Goal: Task Accomplishment & Management: Manage account settings

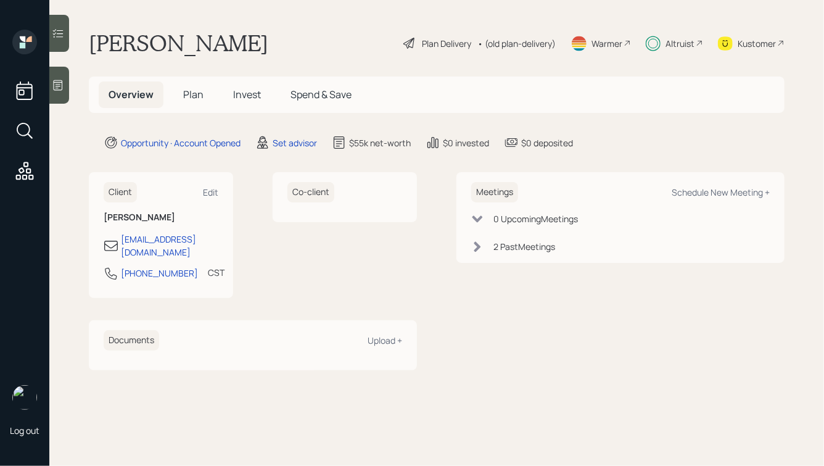
click at [189, 89] on span "Plan" at bounding box center [193, 95] width 20 height 14
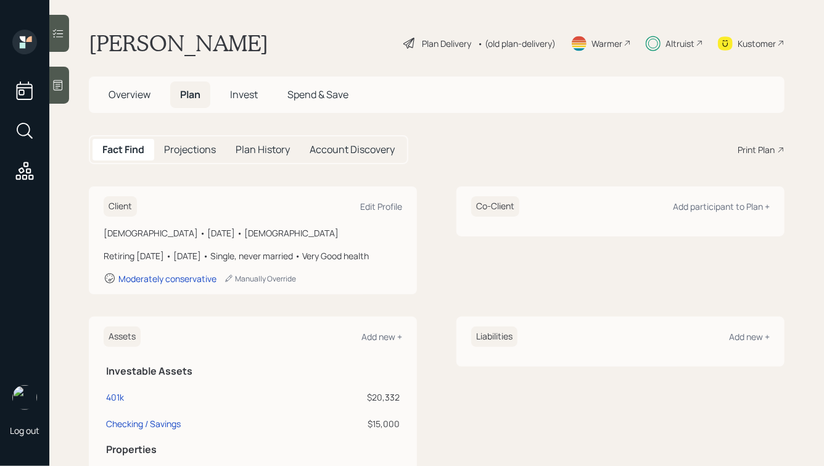
click at [231, 97] on span "Invest" at bounding box center [244, 95] width 28 height 14
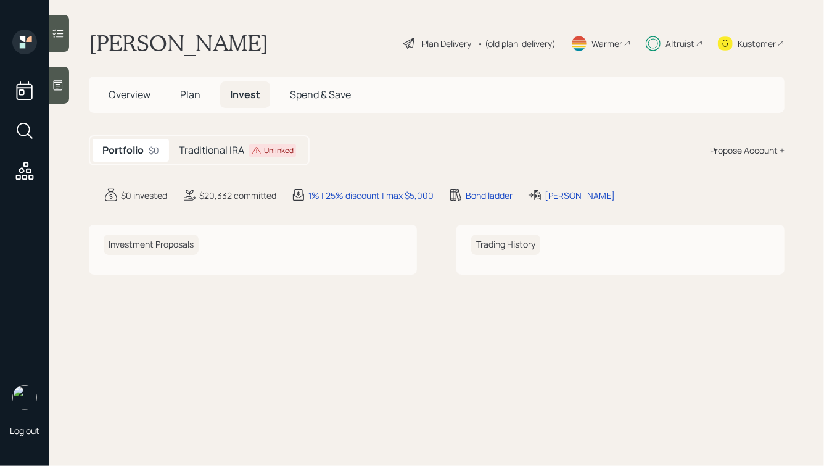
click at [241, 153] on h5 "Traditional IRA" at bounding box center [211, 150] width 65 height 12
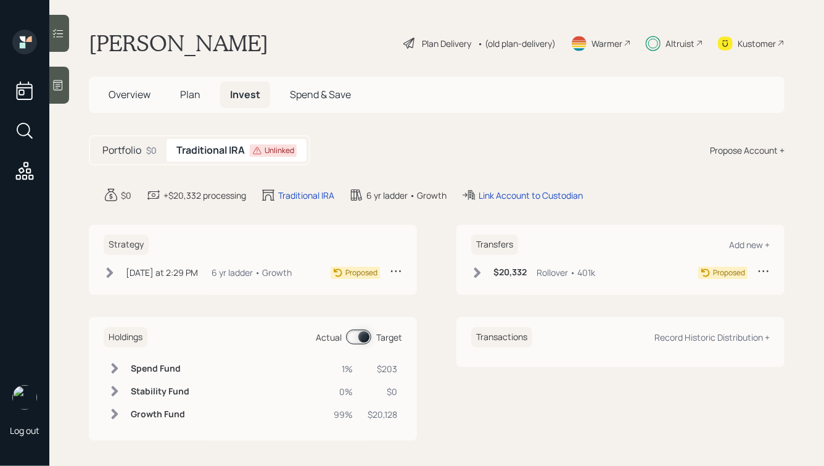
click at [444, 154] on div "Portfolio $0 Traditional IRA Unlinked Propose Account +" at bounding box center [437, 150] width 696 height 30
drag, startPoint x: 528, startPoint y: 272, endPoint x: 492, endPoint y: 276, distance: 36.6
click at [492, 276] on div "$20,332 Rollover • 401k" at bounding box center [533, 272] width 124 height 15
copy h6 "$20,332"
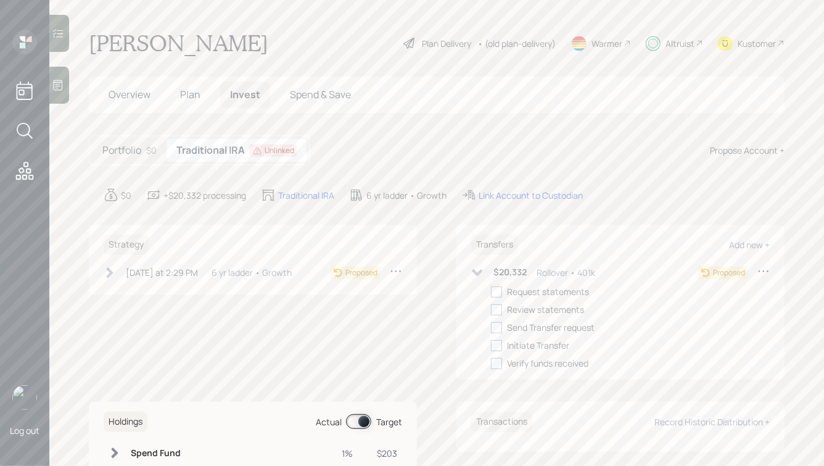
click at [682, 47] on div "Altruist" at bounding box center [680, 43] width 29 height 13
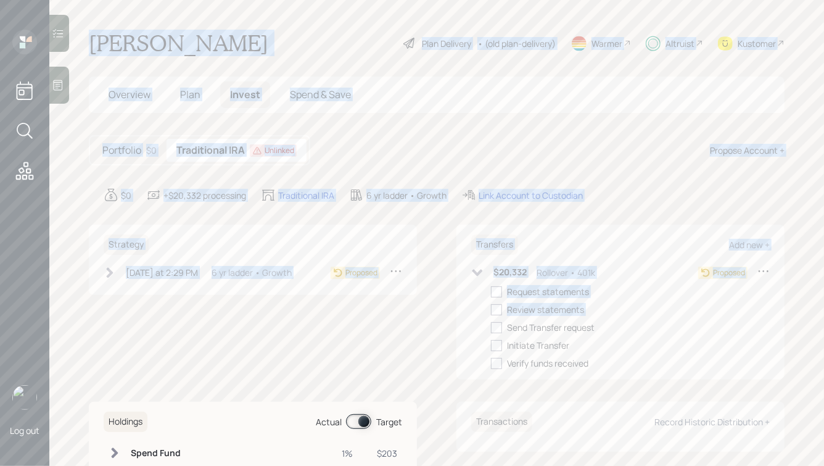
drag, startPoint x: 94, startPoint y: 39, endPoint x: 479, endPoint y: 322, distance: 477.9
click at [479, 322] on main "[PERSON_NAME] Plan Delivery • (old plan-delivery) Warmer Altruist Kustomer Over…" at bounding box center [436, 233] width 775 height 466
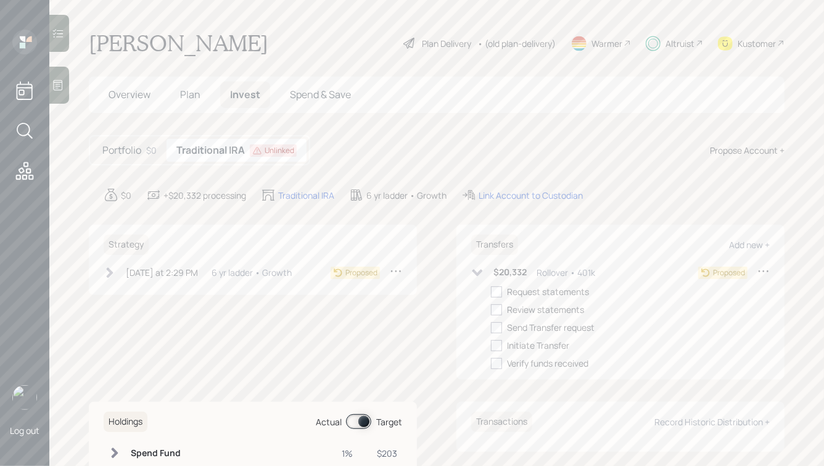
click at [445, 339] on div "Strategy [DATE] at 2:29 PM [DATE] 2:29 PM EDT 6 yr ladder • Growth Proposed Tra…" at bounding box center [437, 302] width 696 height 155
drag, startPoint x: 393, startPoint y: 162, endPoint x: 232, endPoint y: 42, distance: 200.6
click at [236, 44] on main "[PERSON_NAME] Plan Delivery • (old plan-delivery) Warmer Altruist Kustomer Over…" at bounding box center [436, 233] width 775 height 466
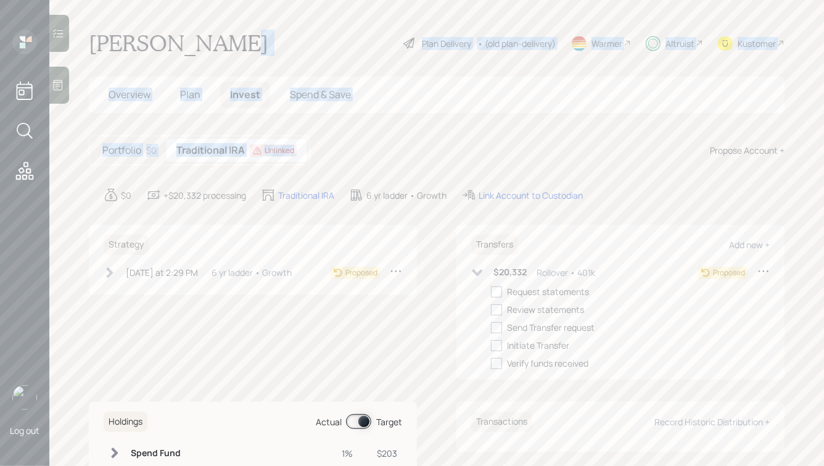
click at [232, 42] on h1 "[PERSON_NAME]" at bounding box center [179, 43] width 180 height 27
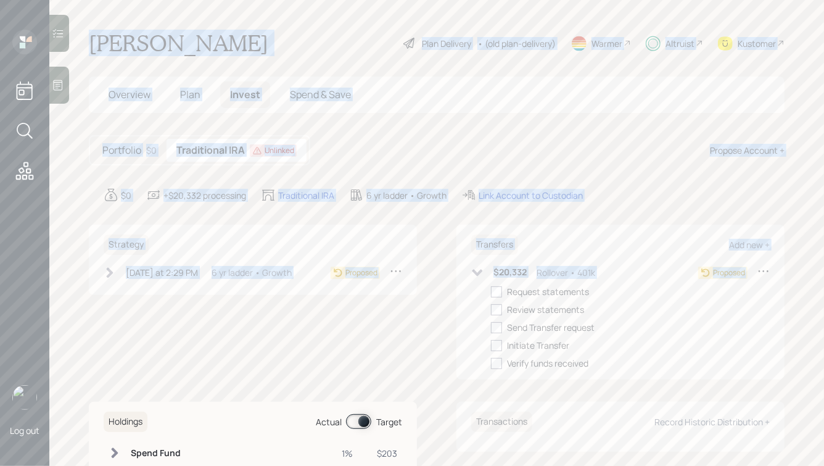
drag, startPoint x: 91, startPoint y: 43, endPoint x: 484, endPoint y: 288, distance: 463.0
click at [484, 288] on main "[PERSON_NAME] Plan Delivery • (old plan-delivery) Warmer Altruist Kustomer Over…" at bounding box center [436, 233] width 775 height 466
click at [460, 243] on div "Transfers Add new + $20,332 Rollover • 401k Proposed Request statements Review …" at bounding box center [620, 302] width 328 height 155
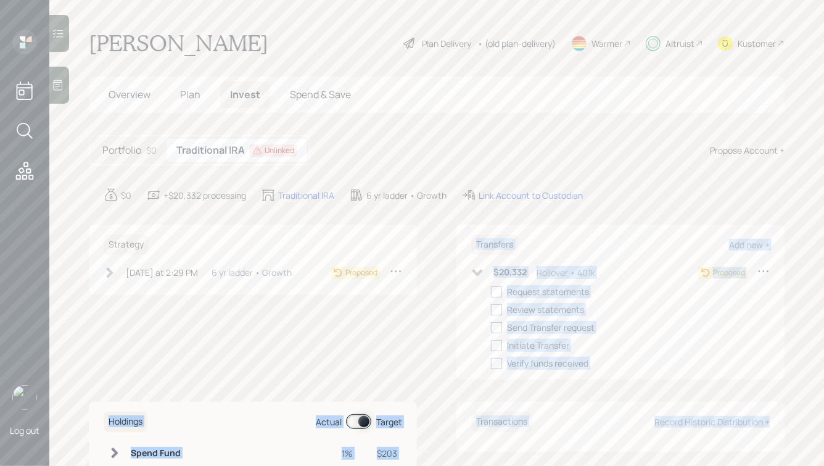
drag, startPoint x: 465, startPoint y: 237, endPoint x: 669, endPoint y: 446, distance: 292.3
click at [669, 446] on div "Strategy [DATE] at 2:29 PM [DATE] 2:29 PM EDT 6 yr ladder • Growth Proposed Tra…" at bounding box center [437, 375] width 696 height 300
click at [788, 444] on main "[PERSON_NAME] Plan Delivery • (old plan-delivery) Warmer Altruist Kustomer Over…" at bounding box center [436, 233] width 775 height 466
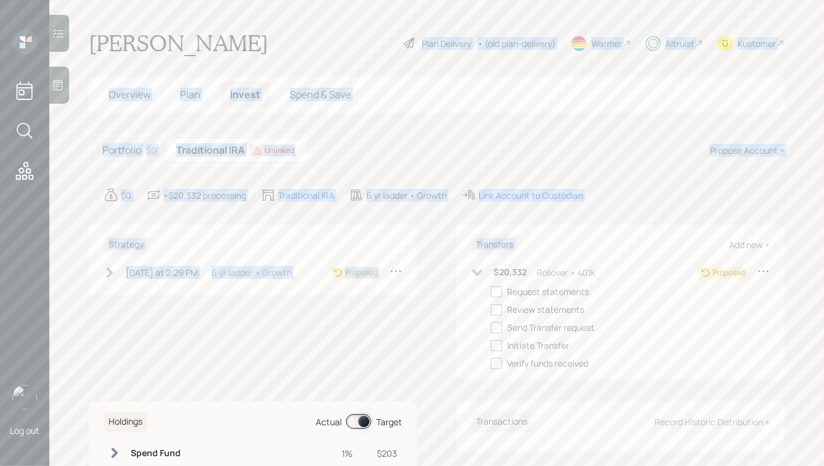
drag, startPoint x: 675, startPoint y: 208, endPoint x: 310, endPoint y: -24, distance: 433.2
click at [310, 0] on html "Log out [PERSON_NAME] Plan Delivery • (old plan-delivery) Warmer Altruist Kusto…" at bounding box center [412, 233] width 824 height 466
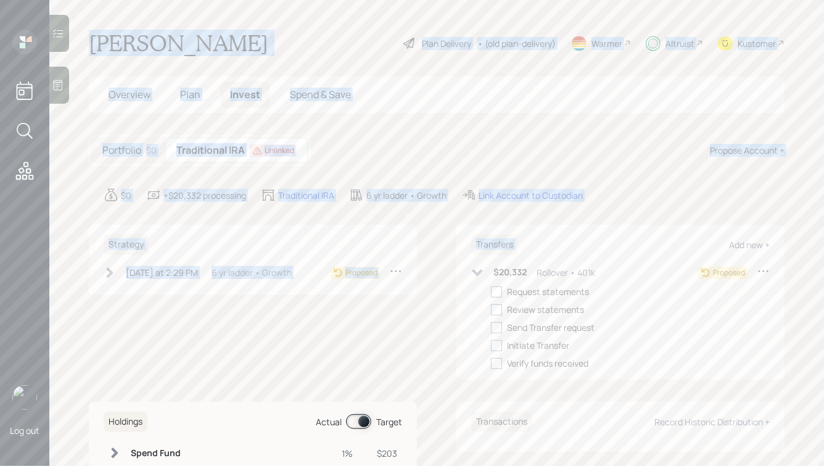
click at [258, 46] on div "[PERSON_NAME] Plan Delivery • (old plan-delivery) Warmer Altruist Kustomer" at bounding box center [437, 43] width 696 height 27
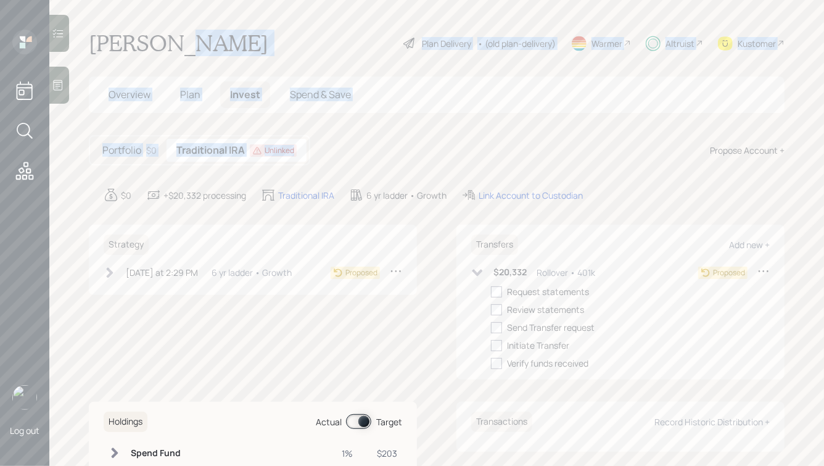
drag, startPoint x: 352, startPoint y: 162, endPoint x: 155, endPoint y: 3, distance: 252.7
click at [157, 3] on main "[PERSON_NAME] Plan Delivery • (old plan-delivery) Warmer Altruist Kustomer Over…" at bounding box center [436, 233] width 775 height 466
click at [131, 37] on h1 "[PERSON_NAME]" at bounding box center [179, 43] width 180 height 27
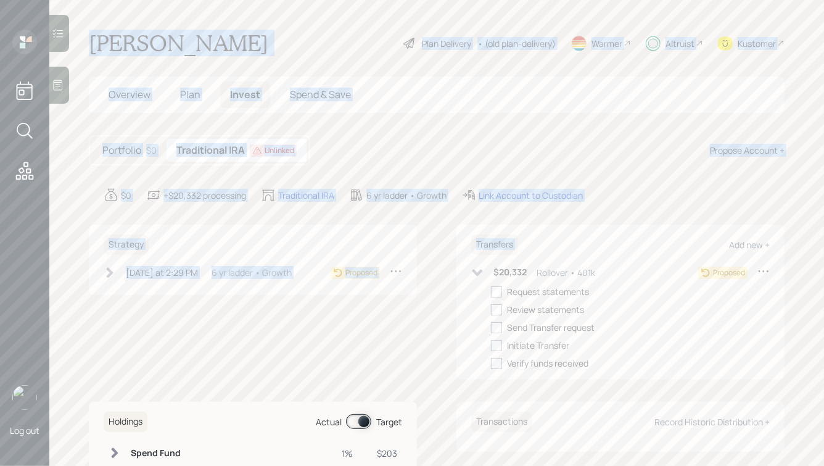
drag, startPoint x: 627, startPoint y: 209, endPoint x: 259, endPoint y: -19, distance: 432.1
click at [259, 0] on html "Log out [PERSON_NAME] Plan Delivery • (old plan-delivery) Warmer Altruist Kusto…" at bounding box center [412, 233] width 824 height 466
click at [227, 39] on h1 "[PERSON_NAME]" at bounding box center [179, 43] width 180 height 27
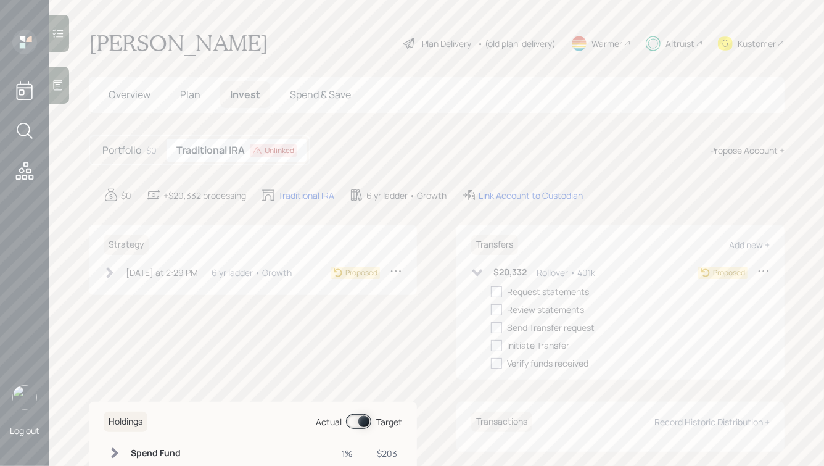
click at [125, 96] on span "Overview" at bounding box center [130, 95] width 42 height 14
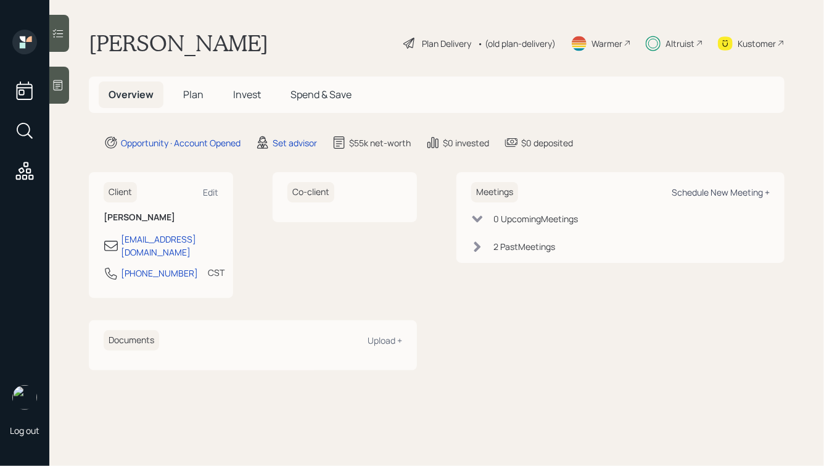
click at [694, 195] on div "Schedule New Meeting +" at bounding box center [721, 192] width 98 height 12
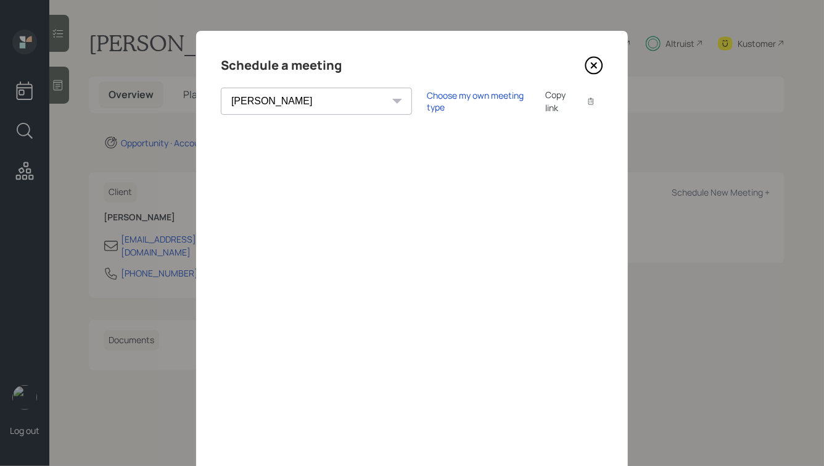
click at [289, 96] on select "[PERSON_NAME] [PERSON_NAME] [PERSON_NAME] [PERSON_NAME] [PERSON_NAME] [PERSON_N…" at bounding box center [316, 101] width 191 height 27
select select "ade3b313-576a-42c5-b346-1eb294908ae6"
click at [221, 88] on select "[PERSON_NAME] [PERSON_NAME] [PERSON_NAME] [PERSON_NAME] [PERSON_NAME] [PERSON_N…" at bounding box center [316, 101] width 191 height 27
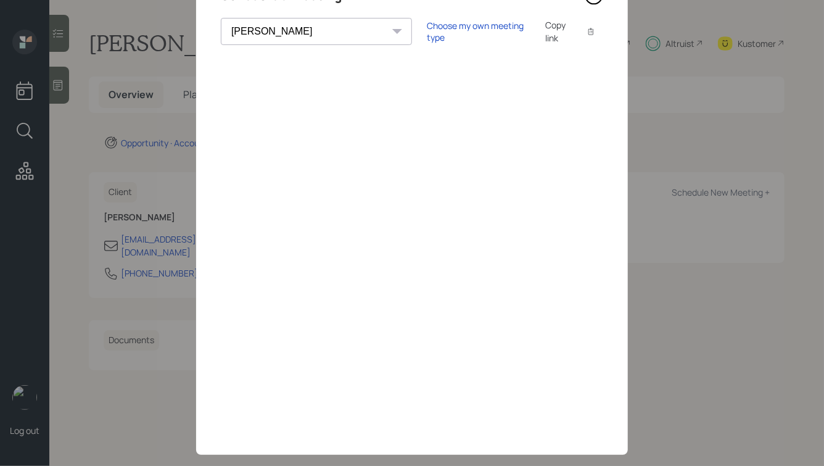
scroll to position [70, 0]
click at [427, 35] on div "Choose my own meeting type" at bounding box center [479, 30] width 104 height 23
